Goal: Information Seeking & Learning: Check status

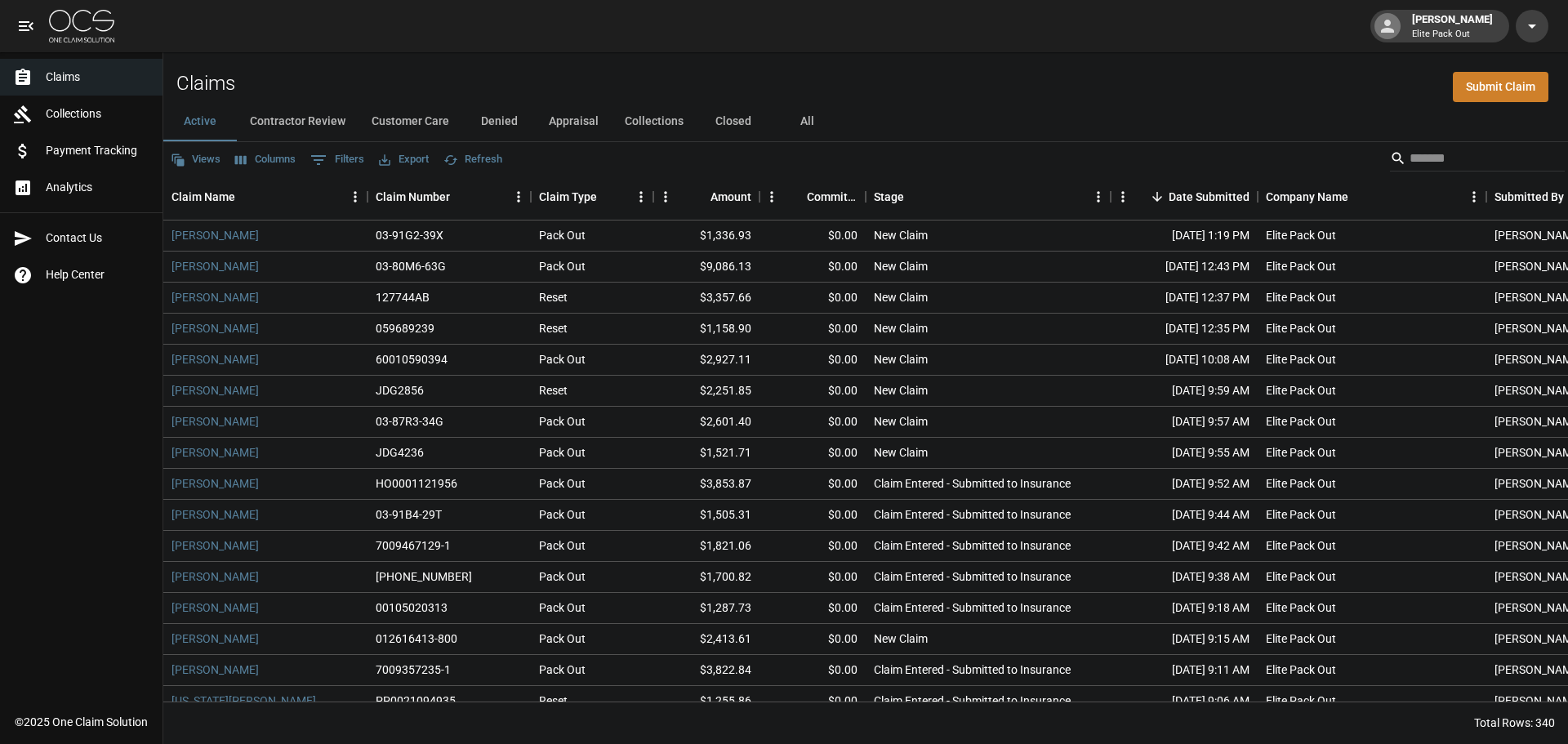
click at [98, 194] on span "Analytics" at bounding box center [98, 188] width 104 height 17
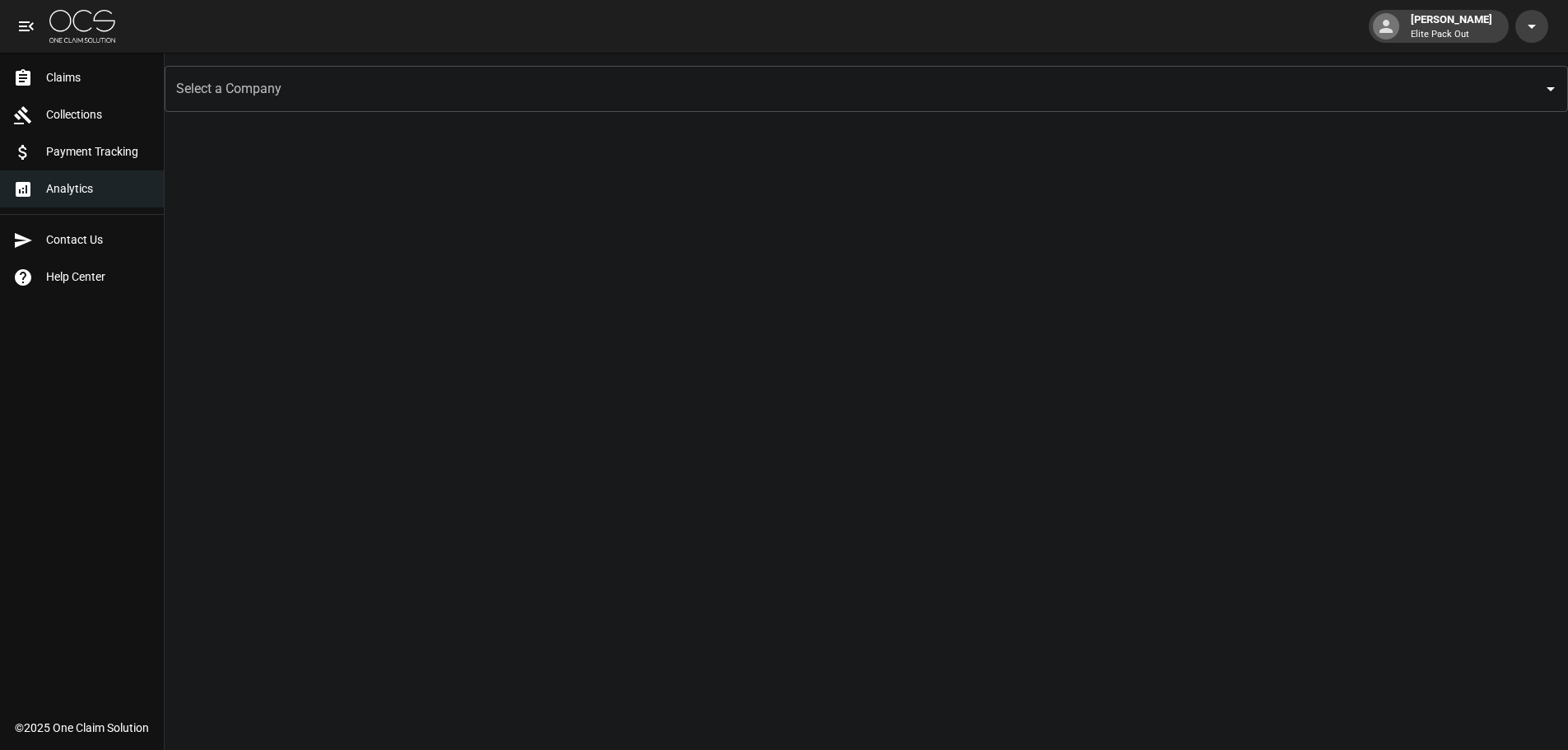
click at [269, 83] on input "Select a Company" at bounding box center [853, 89] width 1363 height 32
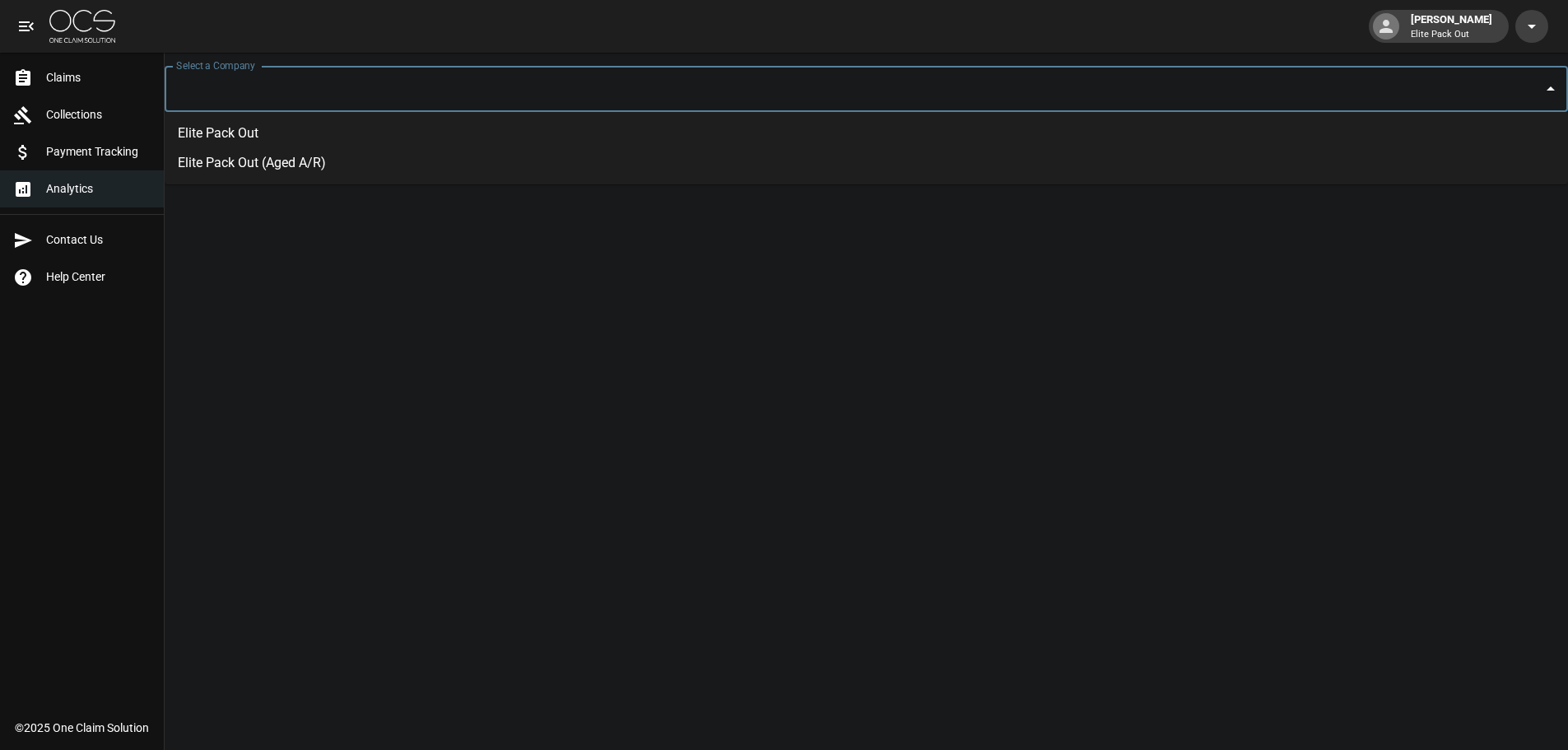
click at [262, 134] on li "Elite Pack Out" at bounding box center [866, 133] width 1404 height 30
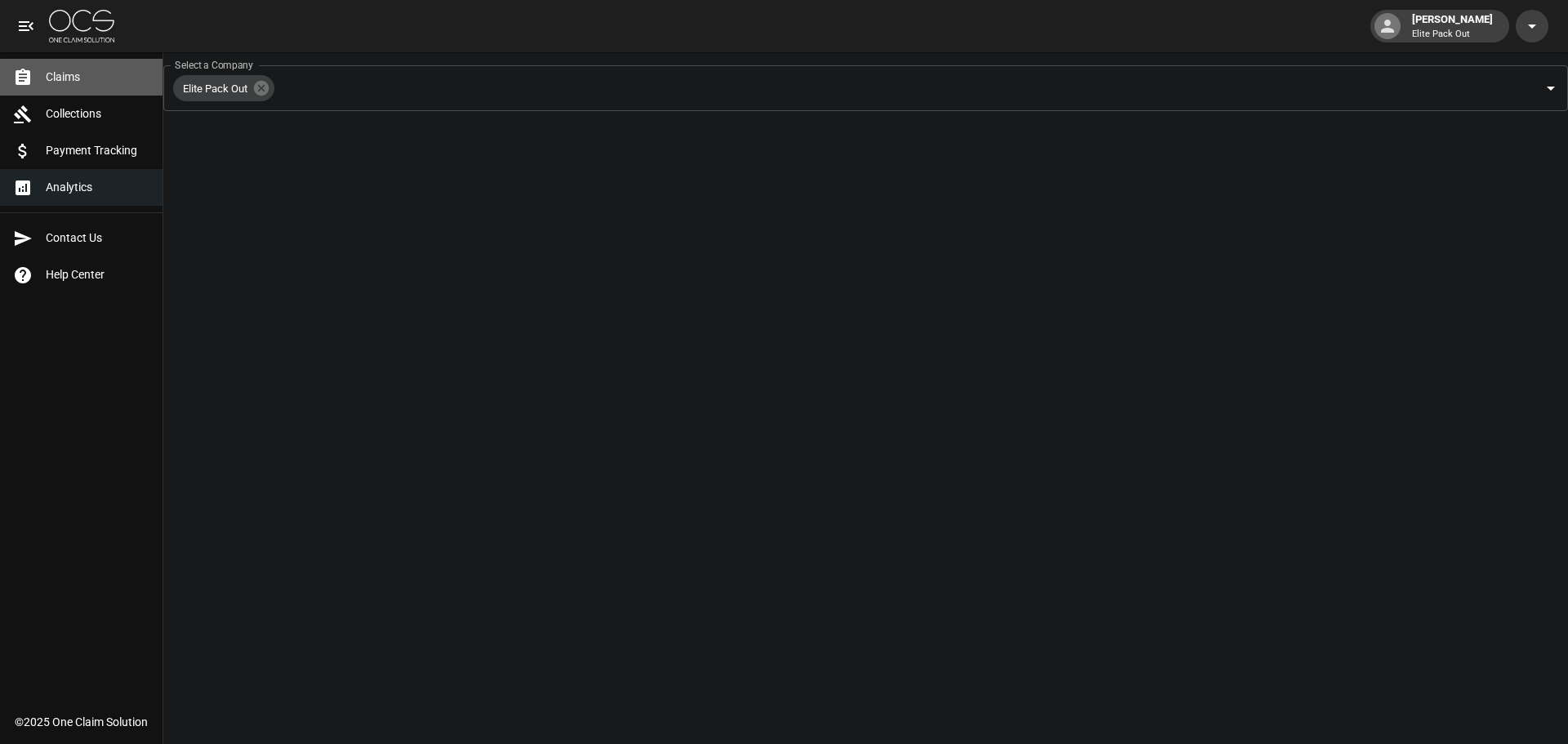
click at [89, 80] on span "Claims" at bounding box center [98, 77] width 104 height 17
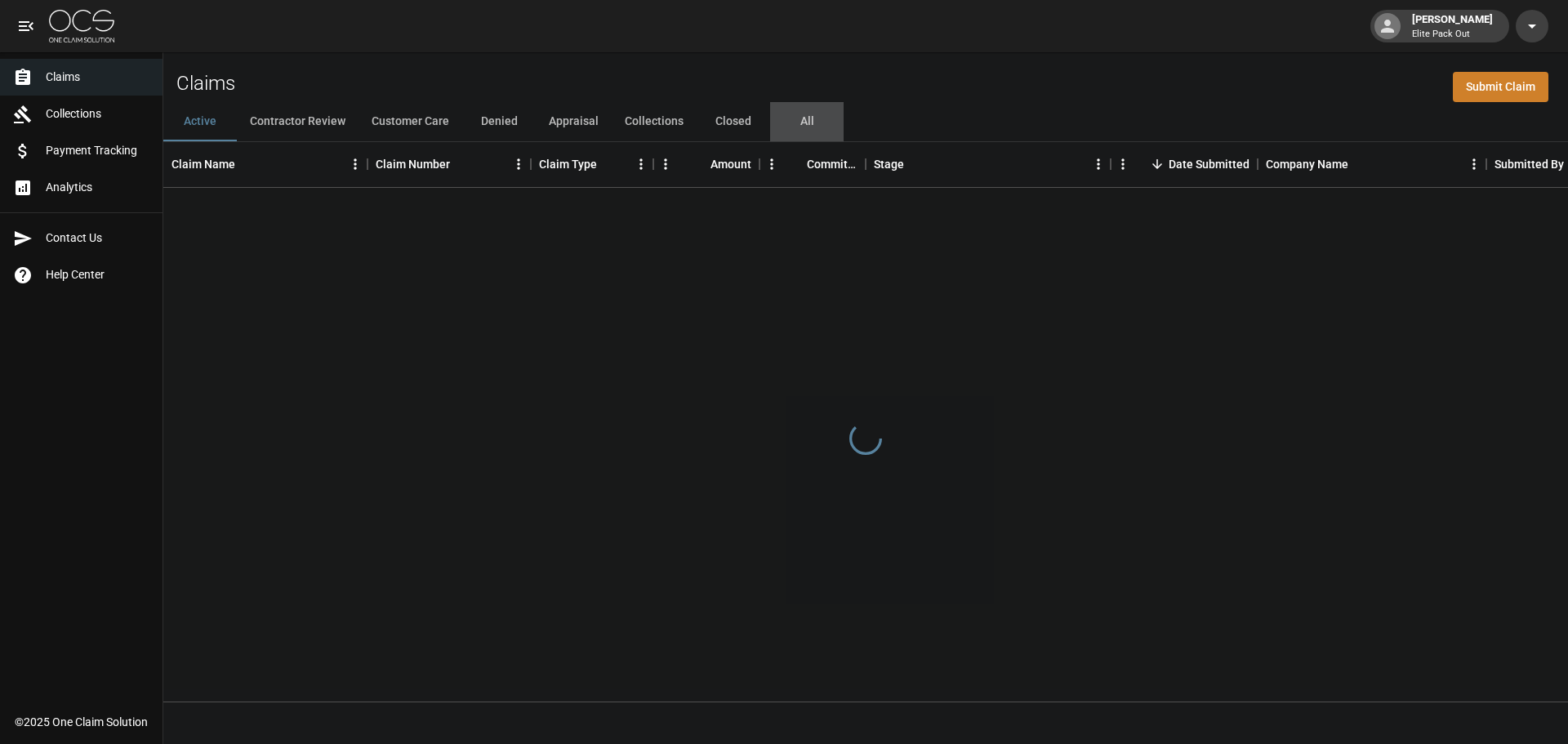
click at [805, 128] on button "All" at bounding box center [807, 121] width 74 height 39
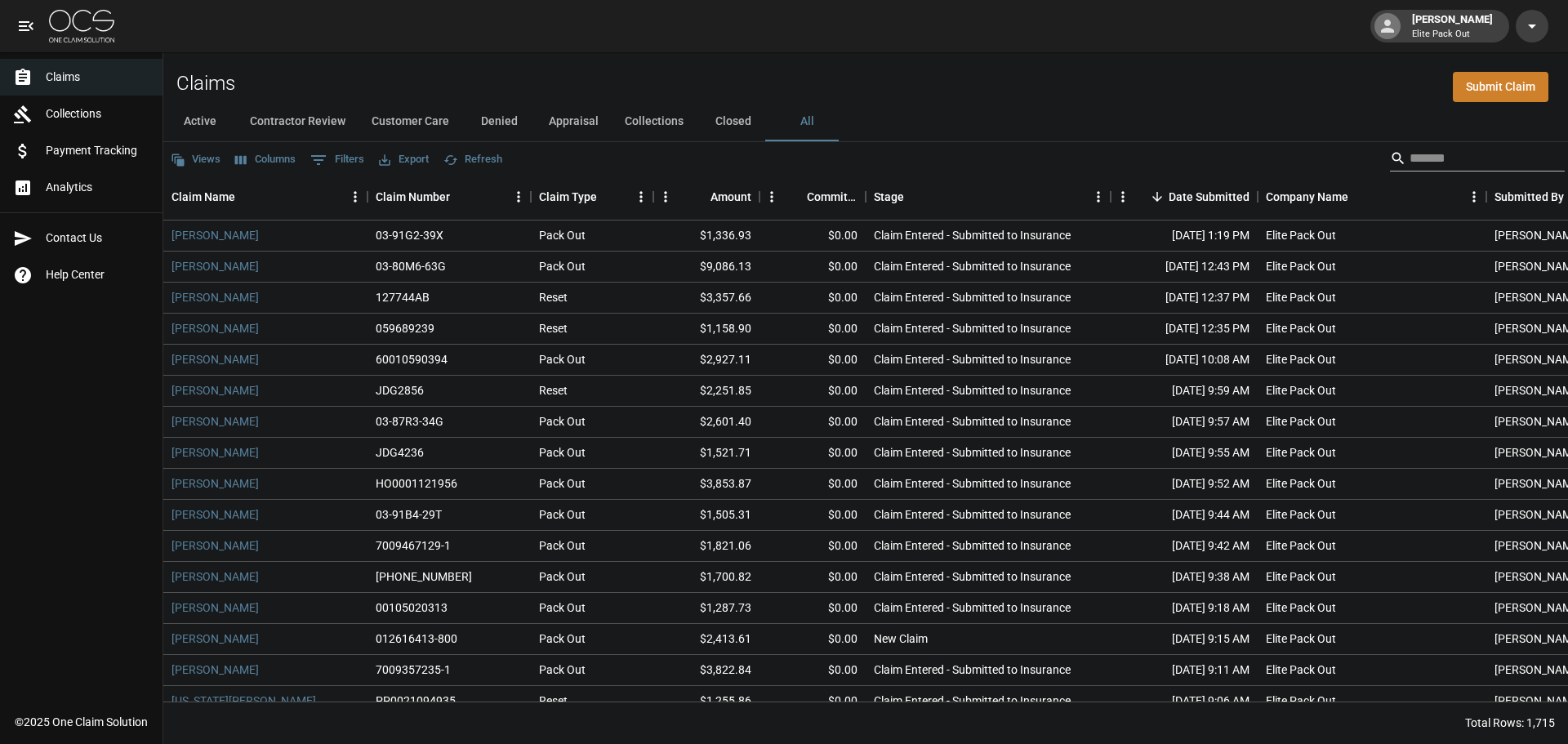
click at [1435, 155] on input "Search" at bounding box center [1475, 158] width 131 height 26
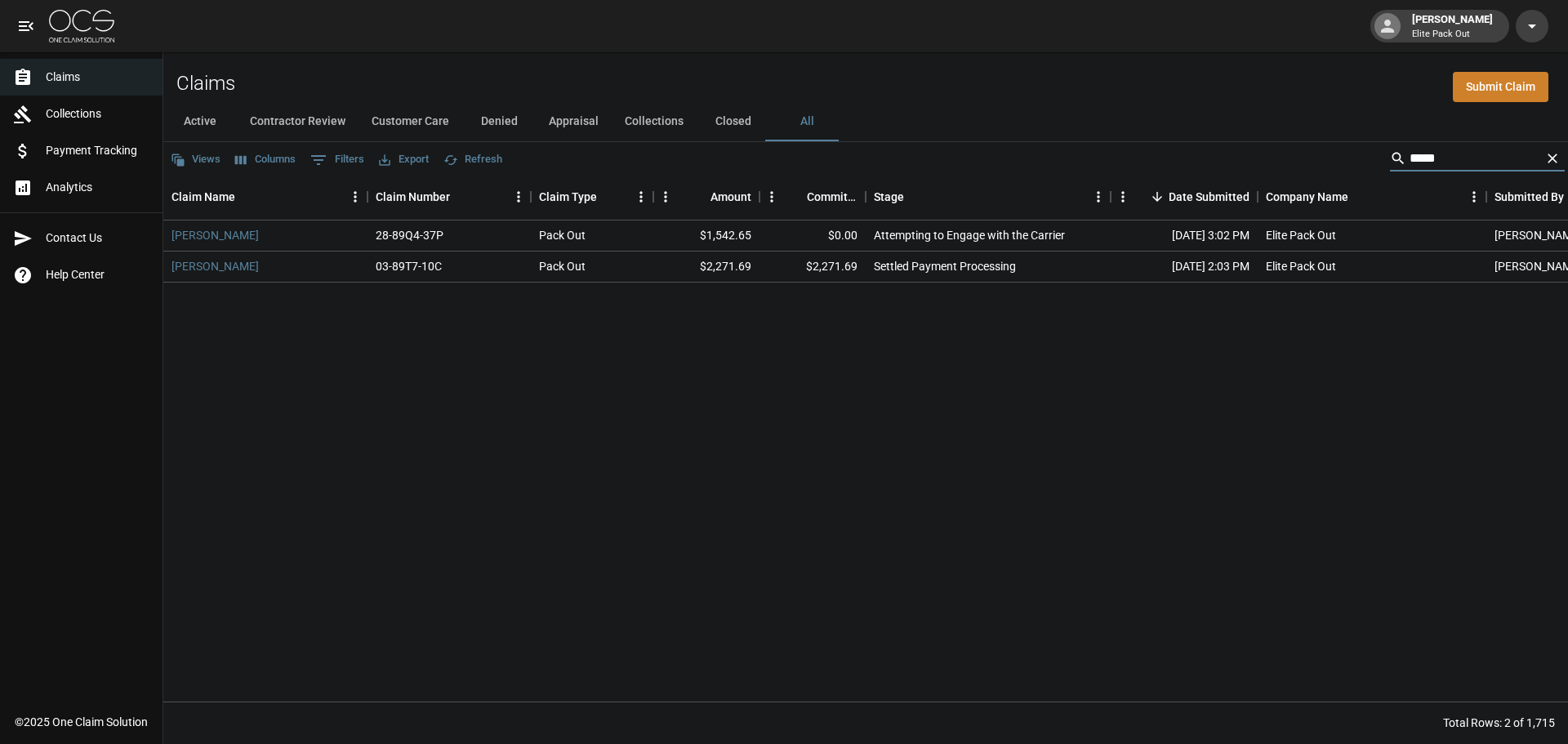
type input "*****"
click at [689, 64] on div "Claims Submit Claim" at bounding box center [866, 77] width 1405 height 50
click at [1555, 165] on icon "Clear" at bounding box center [1553, 158] width 16 height 16
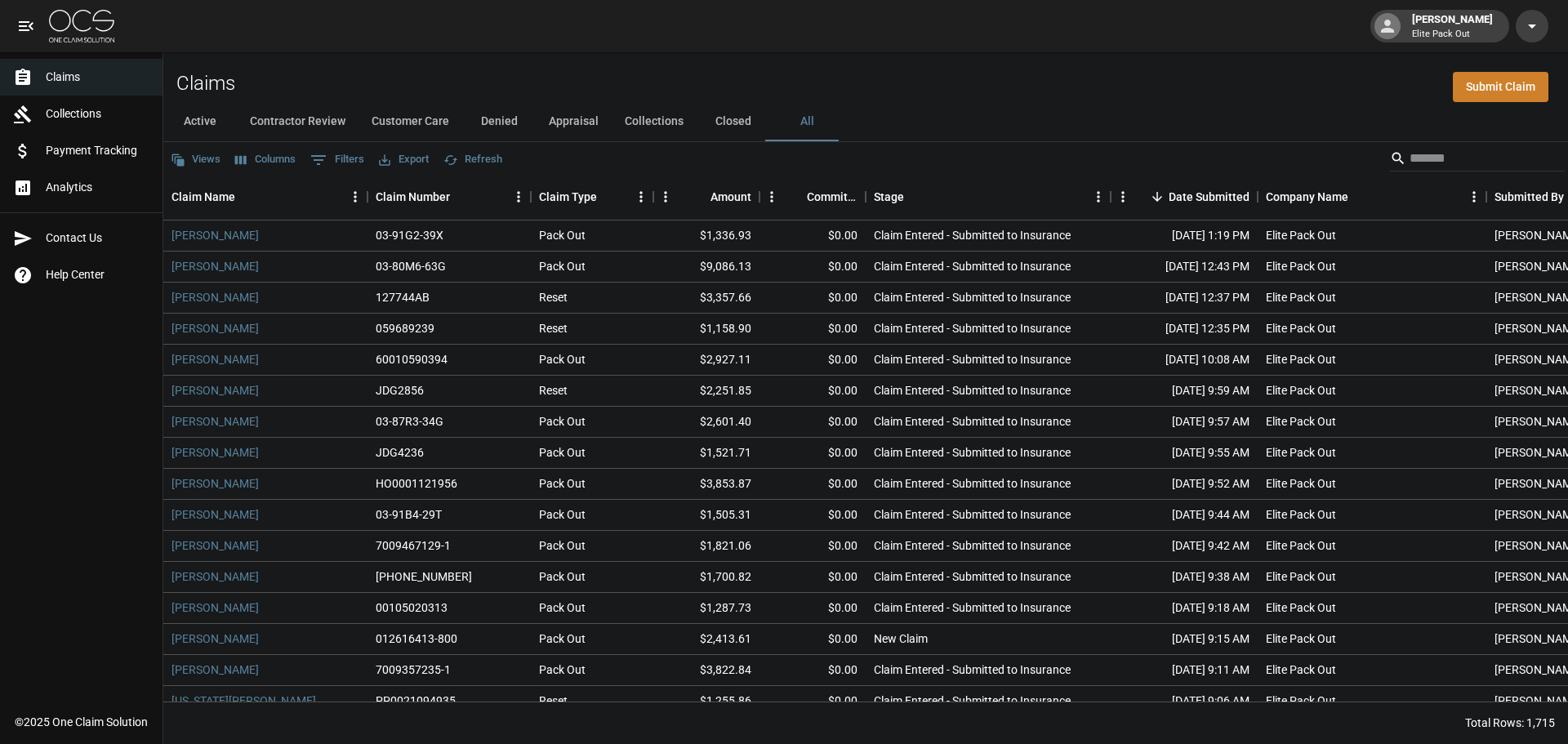
click at [1219, 132] on div "Active Contractor Review Customer Care Denied Appraisal Collections Closed All" at bounding box center [866, 121] width 1405 height 39
click at [63, 156] on span "Payment Tracking" at bounding box center [98, 150] width 104 height 17
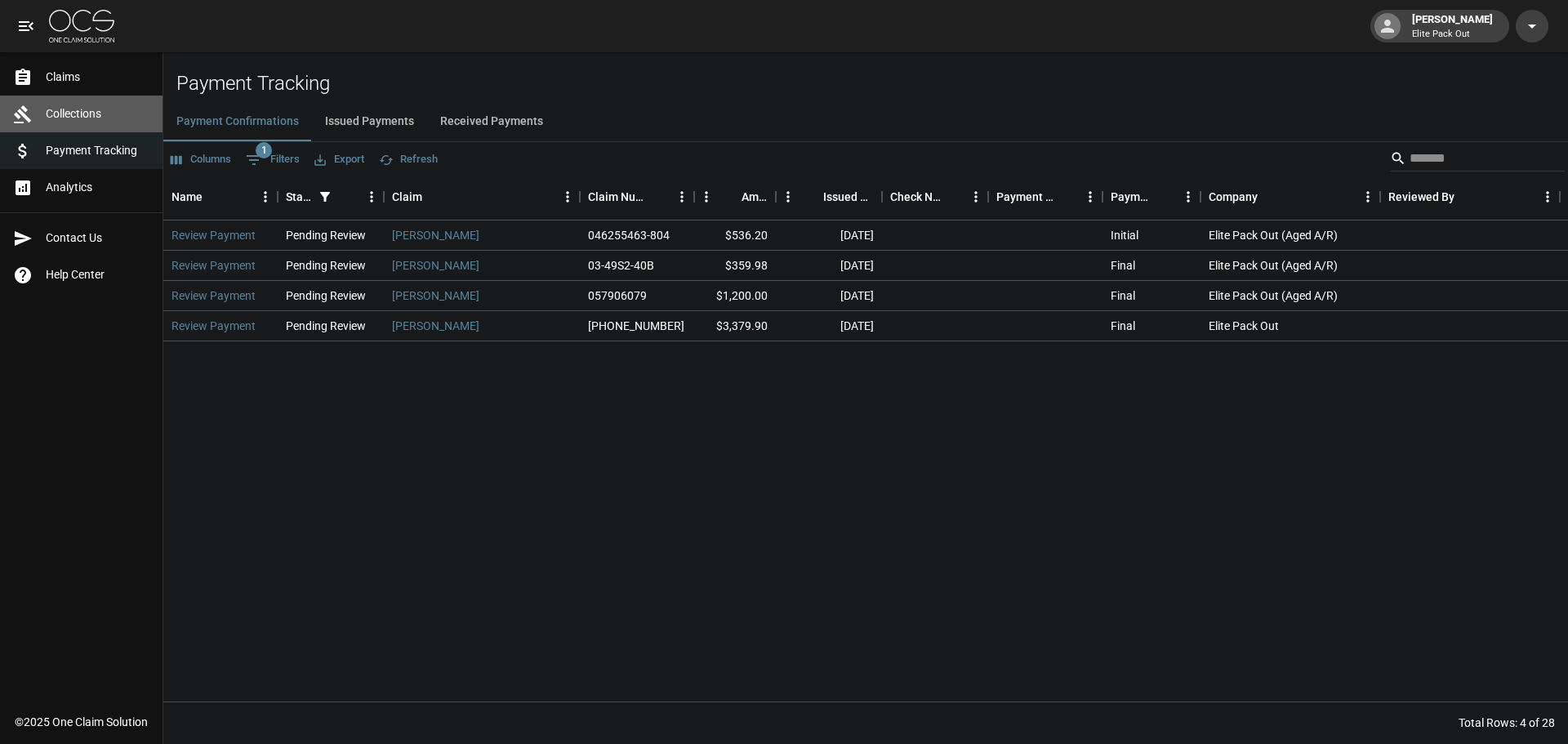
click at [104, 123] on link "Collections" at bounding box center [81, 114] width 162 height 37
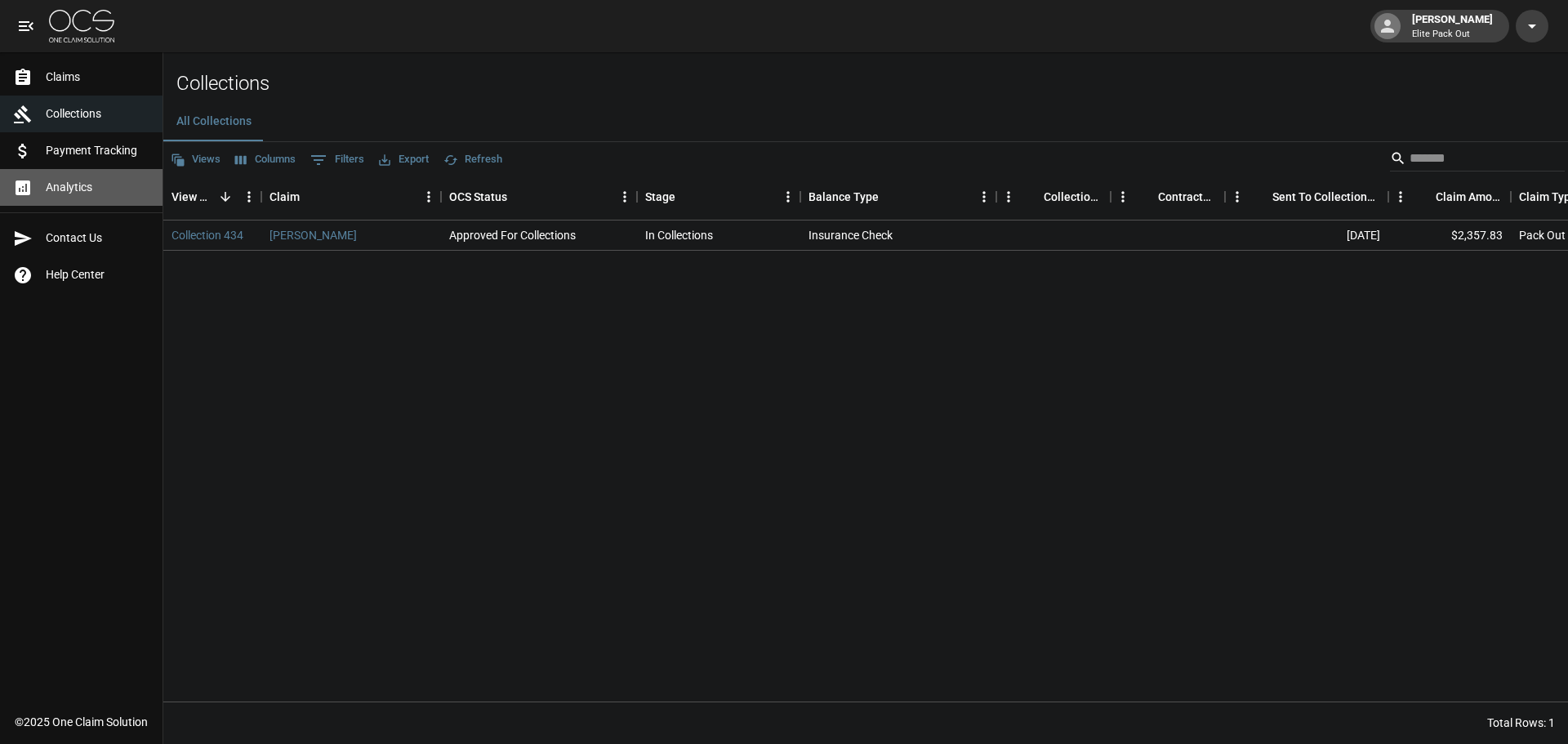
click at [80, 181] on span "Analytics" at bounding box center [98, 188] width 104 height 17
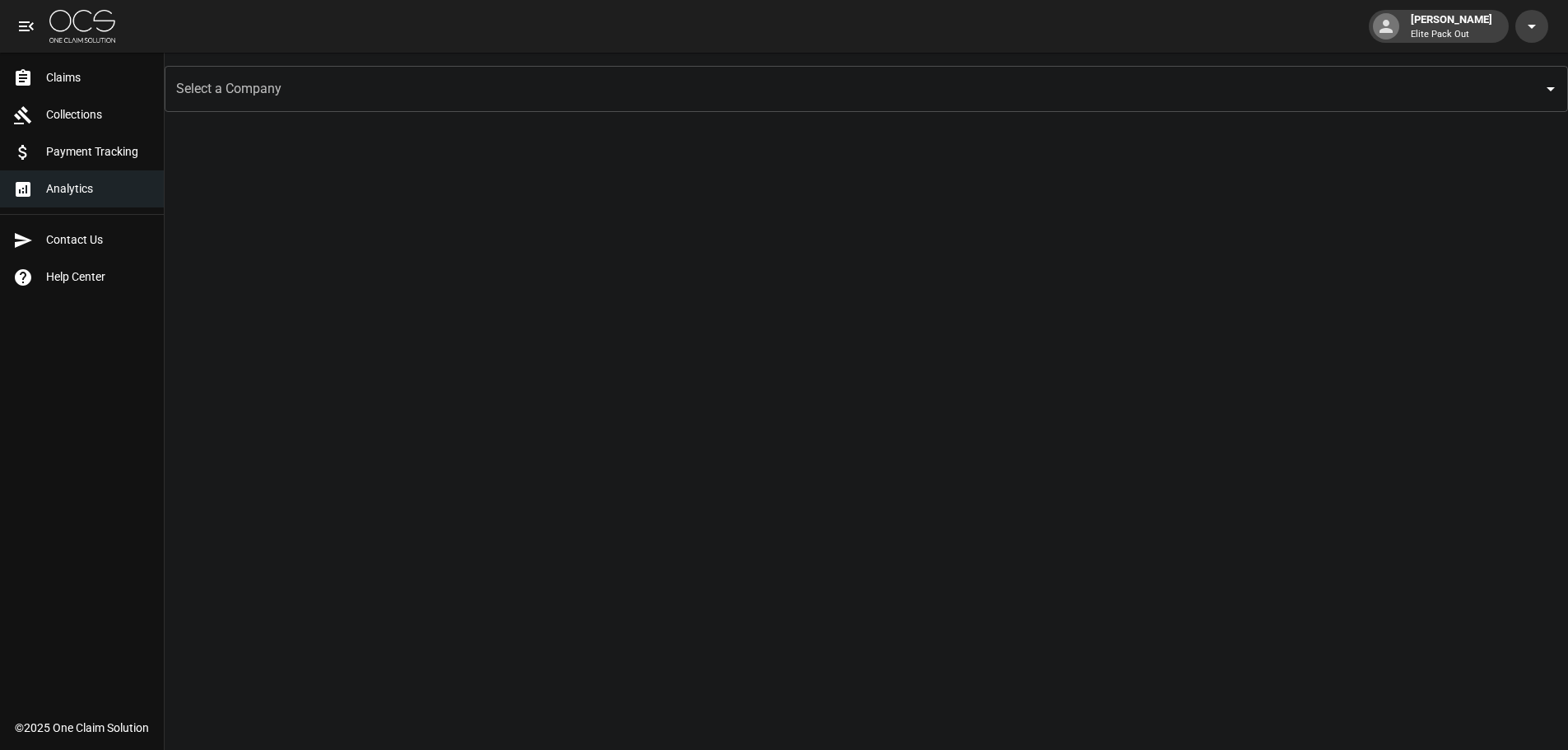
click at [312, 100] on input "Select a Company" at bounding box center [853, 89] width 1363 height 32
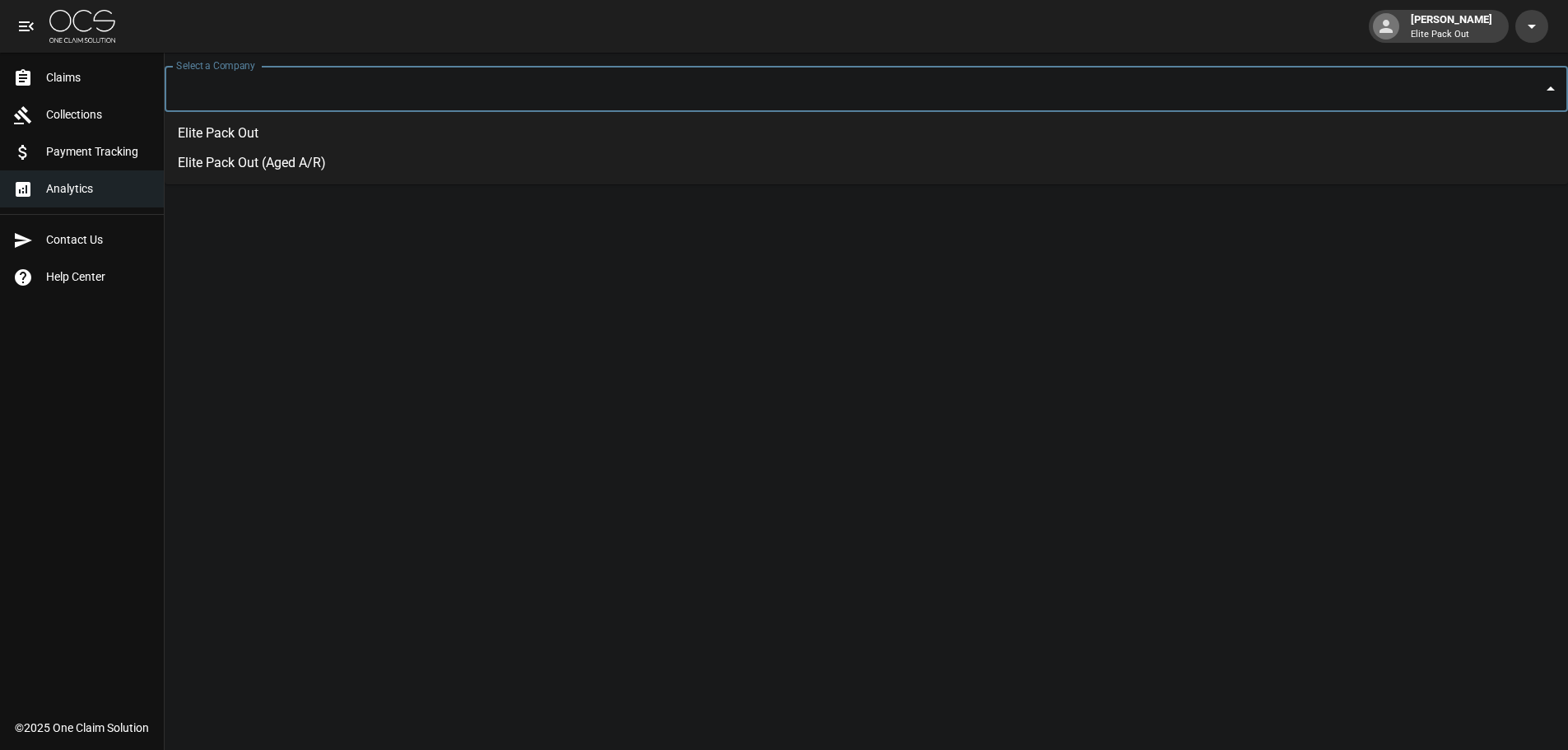
click at [293, 132] on li "Elite Pack Out" at bounding box center [866, 133] width 1404 height 30
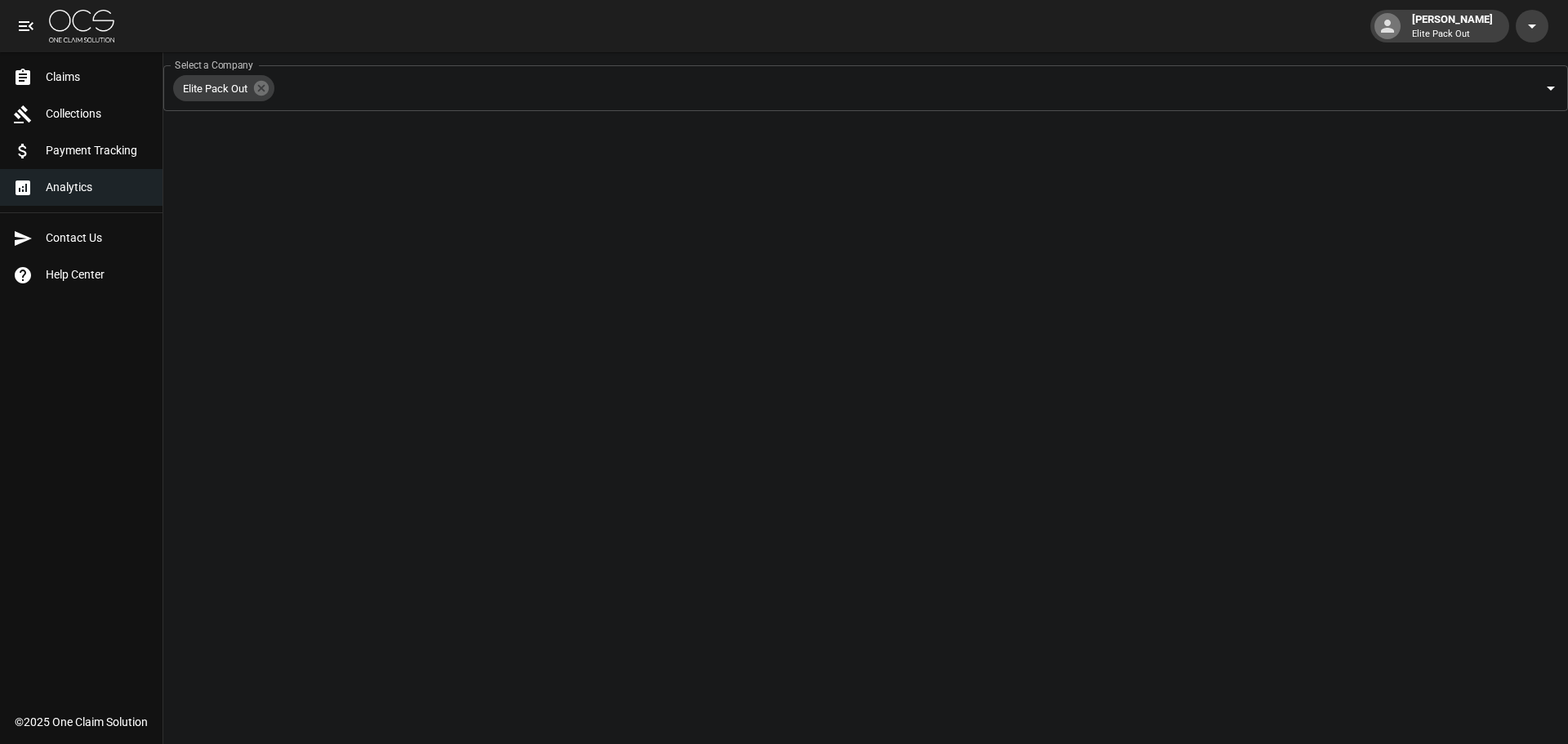
click at [72, 154] on span "Payment Tracking" at bounding box center [98, 150] width 104 height 17
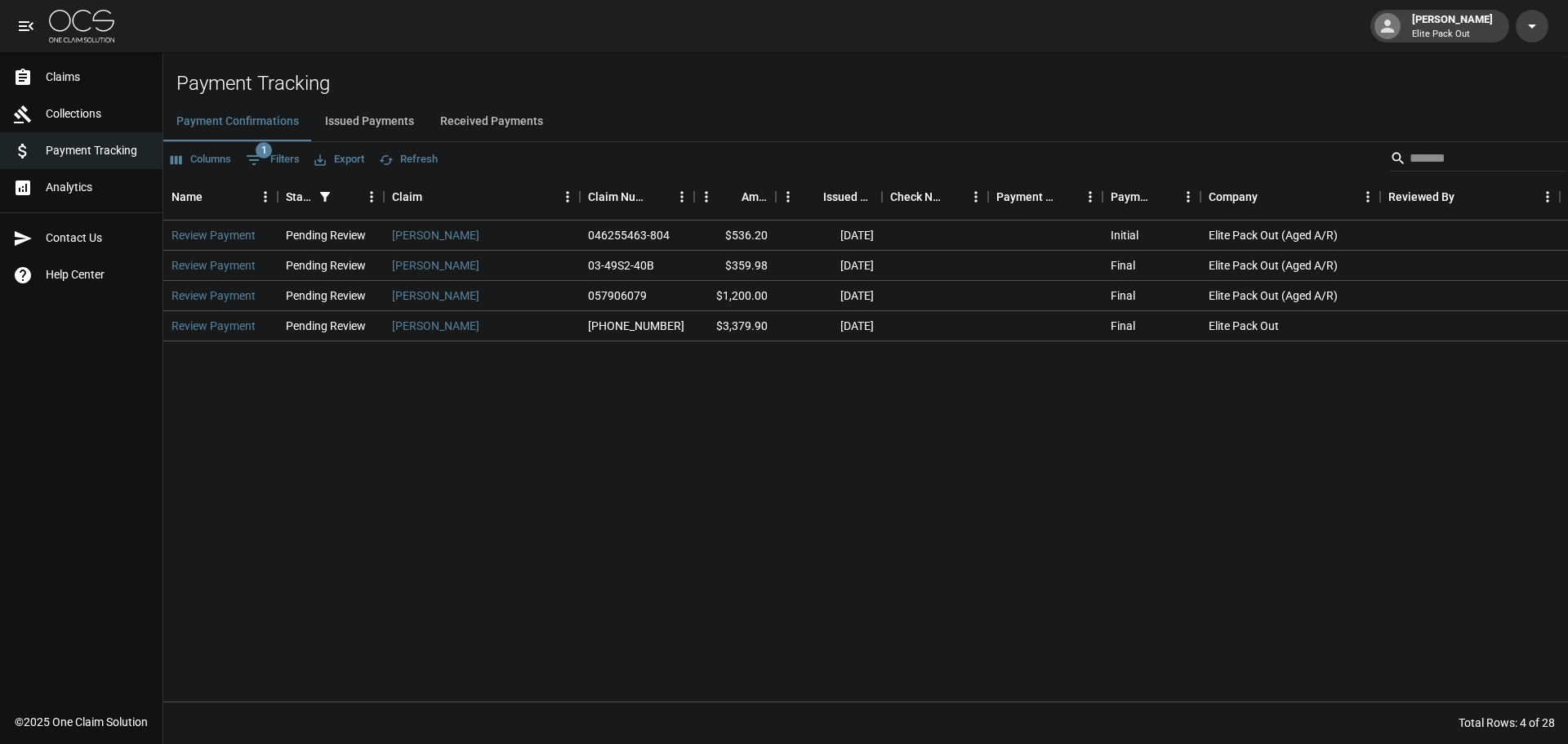
click at [519, 120] on button "Received Payments" at bounding box center [492, 121] width 129 height 39
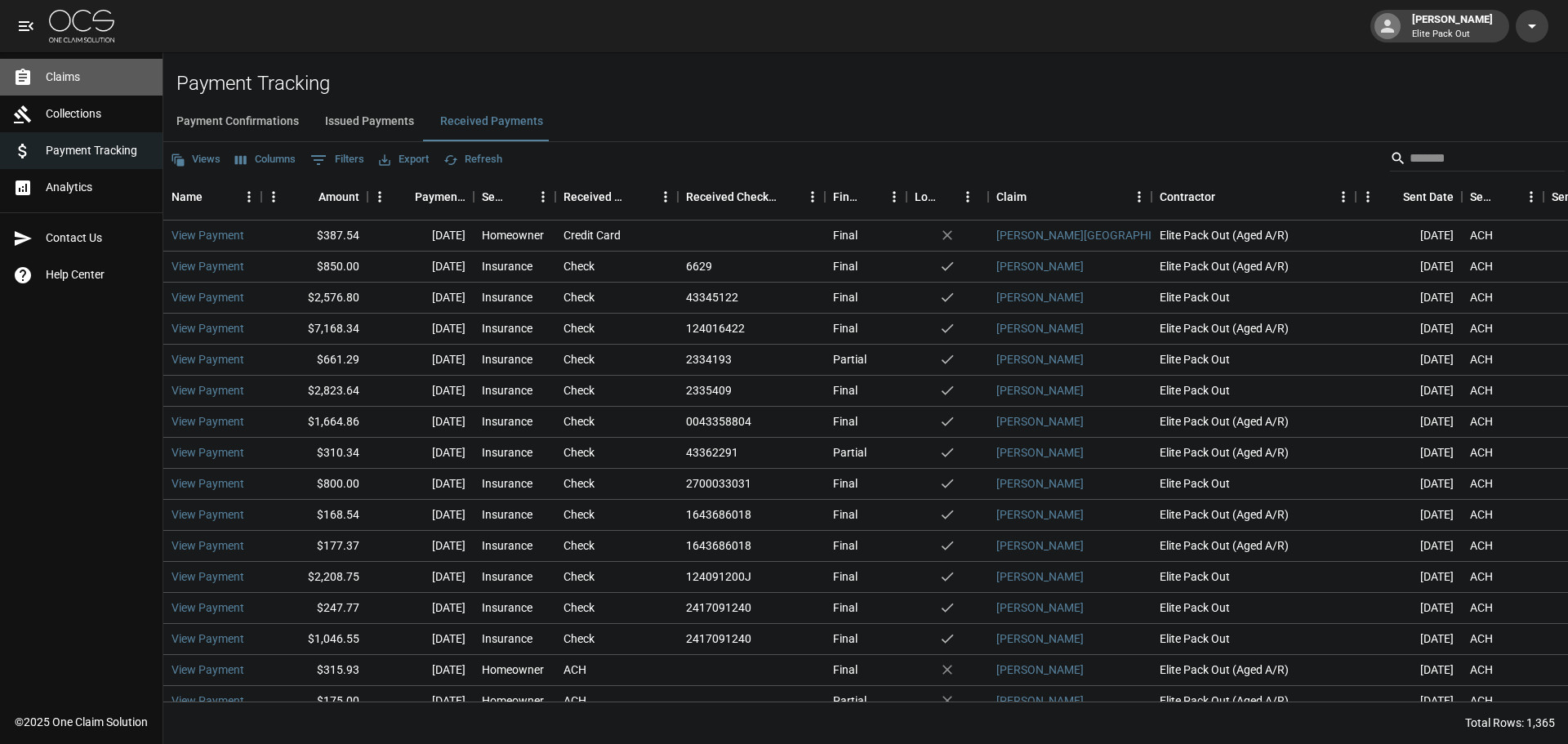
click at [133, 87] on link "Claims" at bounding box center [81, 76] width 162 height 37
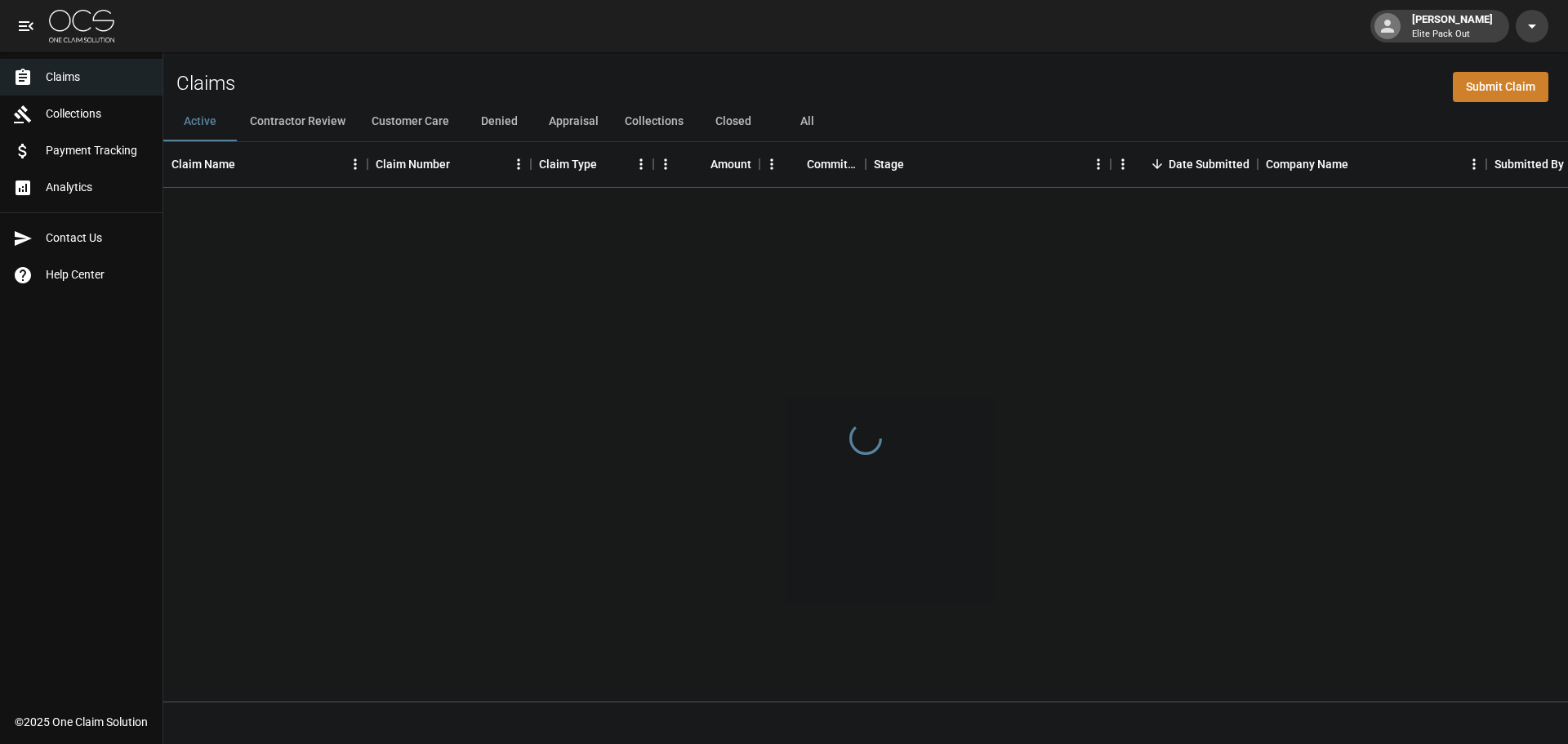
click at [104, 178] on link "Analytics" at bounding box center [81, 187] width 162 height 37
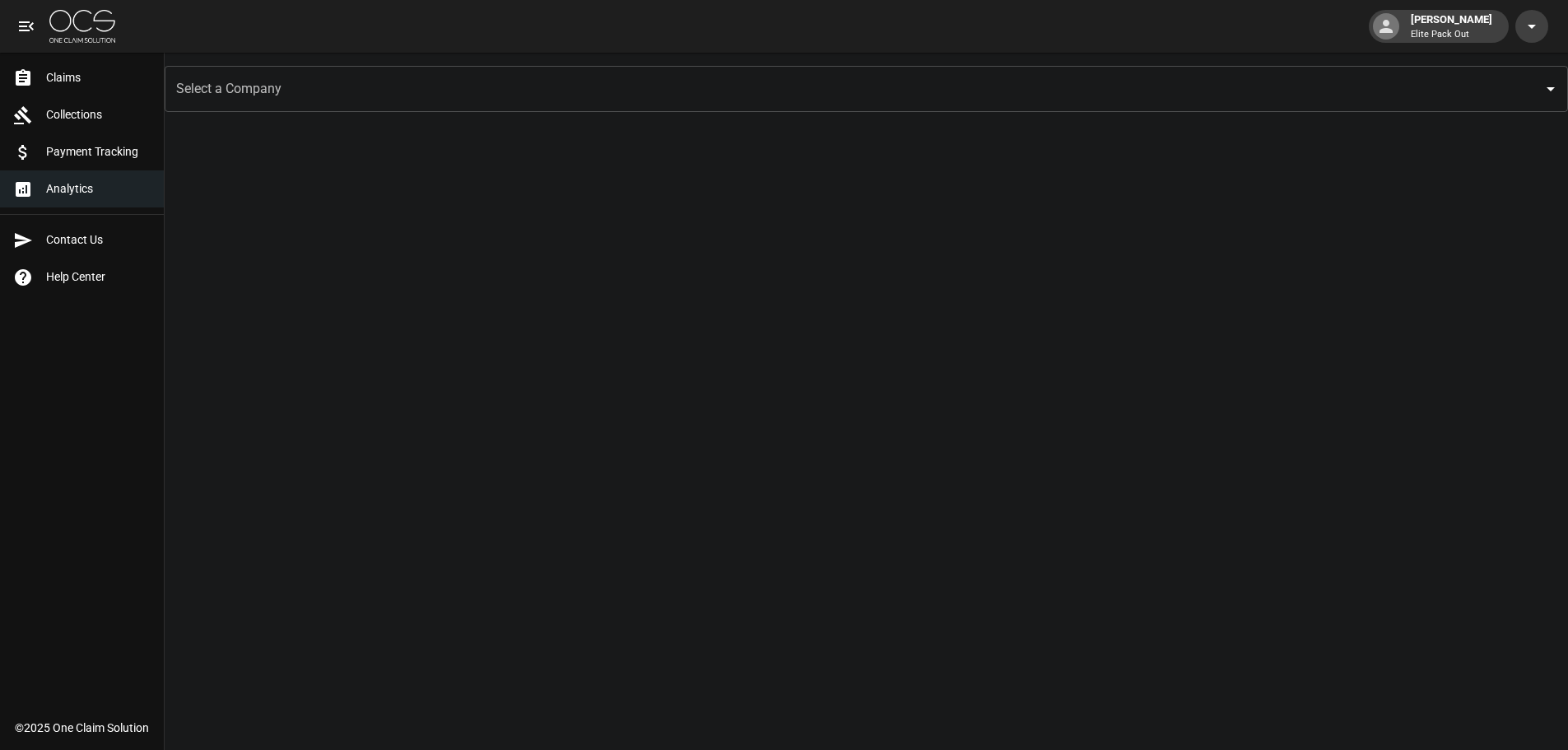
click at [218, 81] on input "Select a Company" at bounding box center [853, 89] width 1363 height 32
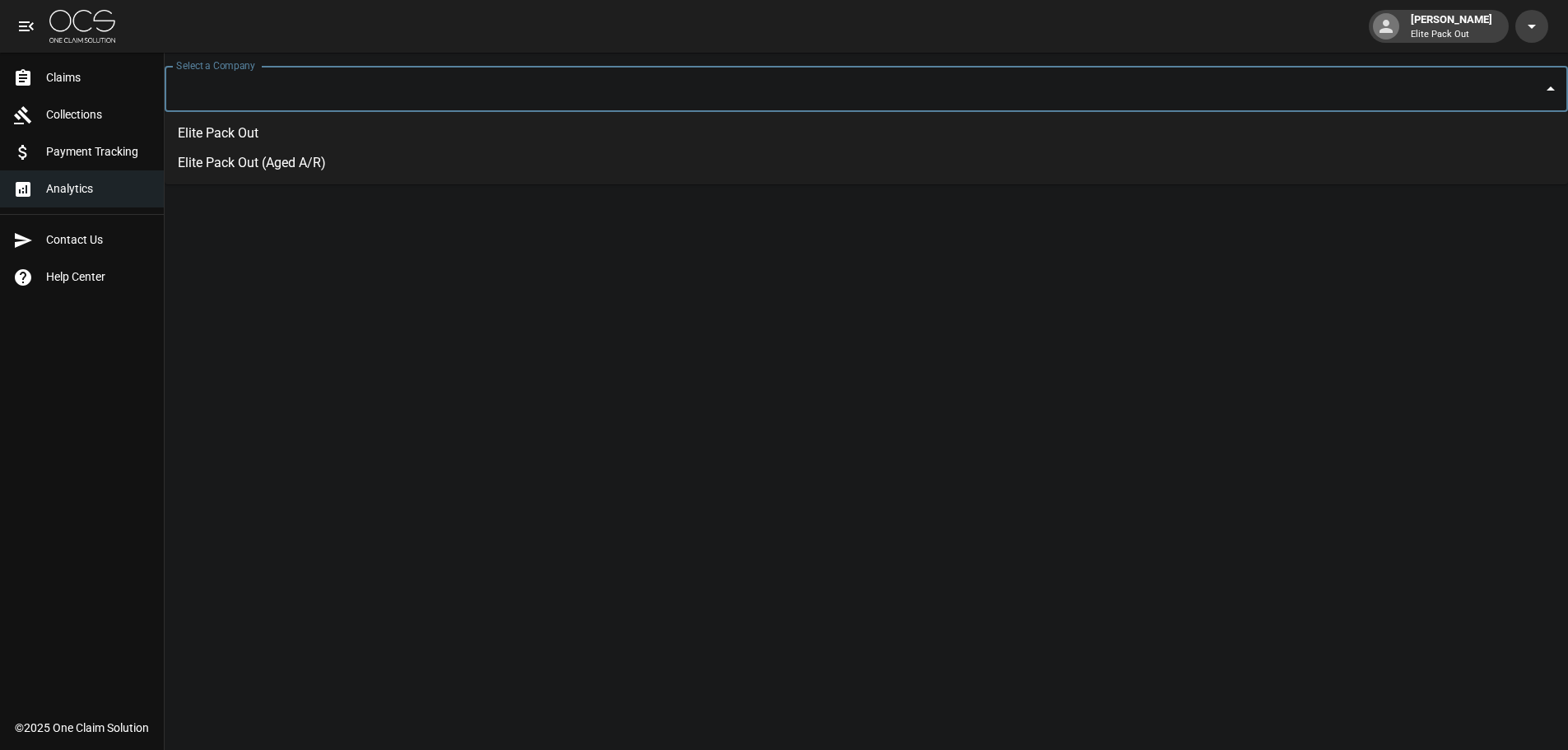
click at [217, 140] on li "Elite Pack Out" at bounding box center [866, 133] width 1404 height 30
click at [1573, 88] on button "Open" at bounding box center [1563, 88] width 23 height 23
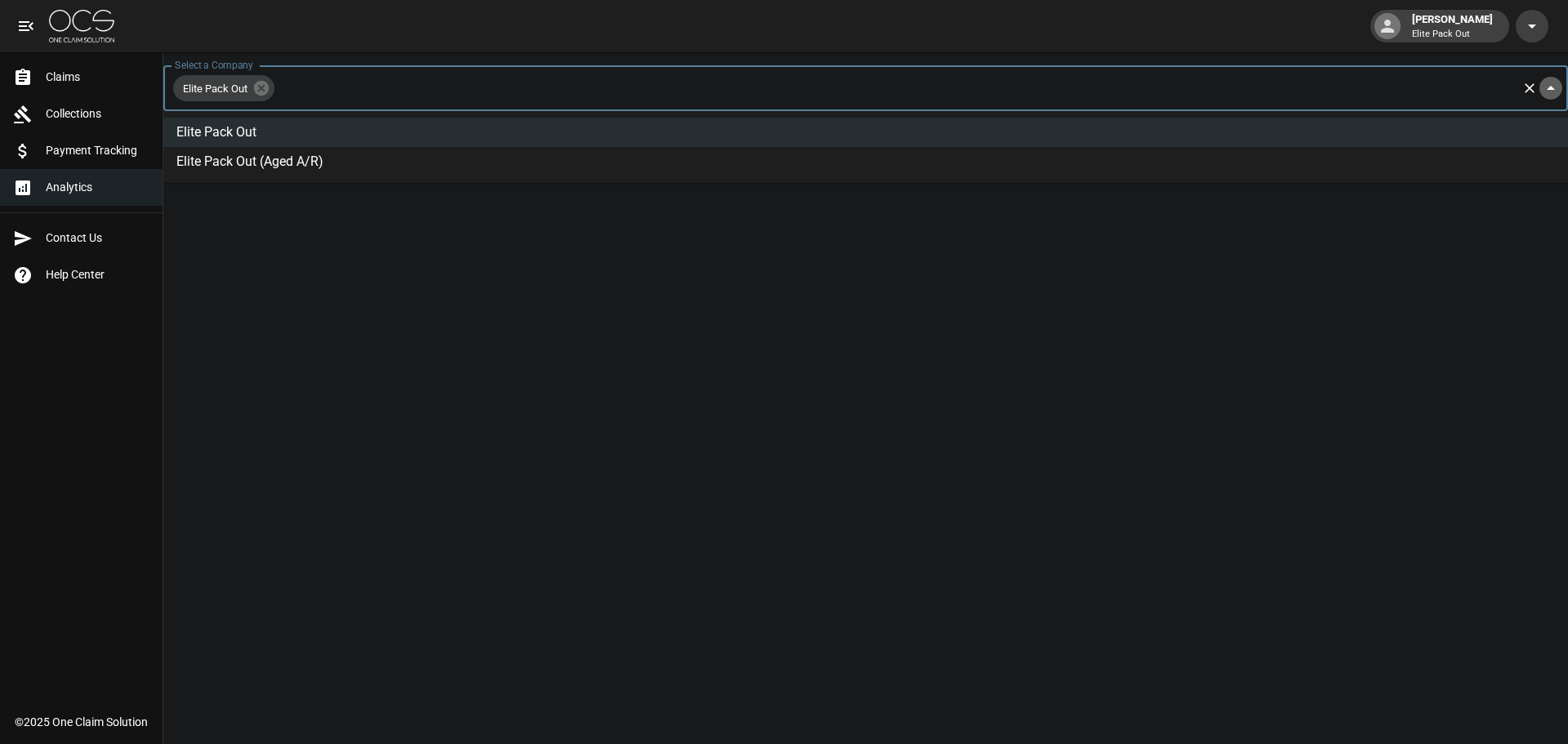
click at [1561, 87] on button "Close" at bounding box center [1551, 87] width 23 height 23
